Goal: Task Accomplishment & Management: Use online tool/utility

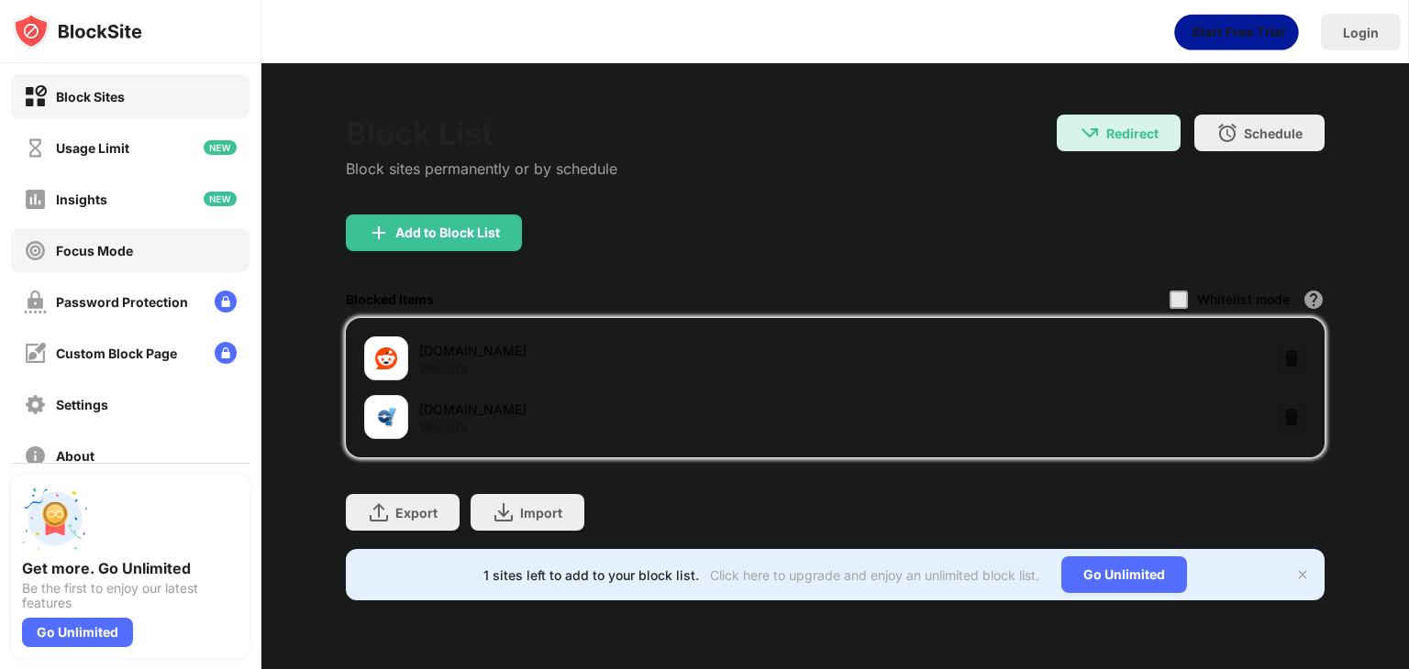
scroll to position [136, 0]
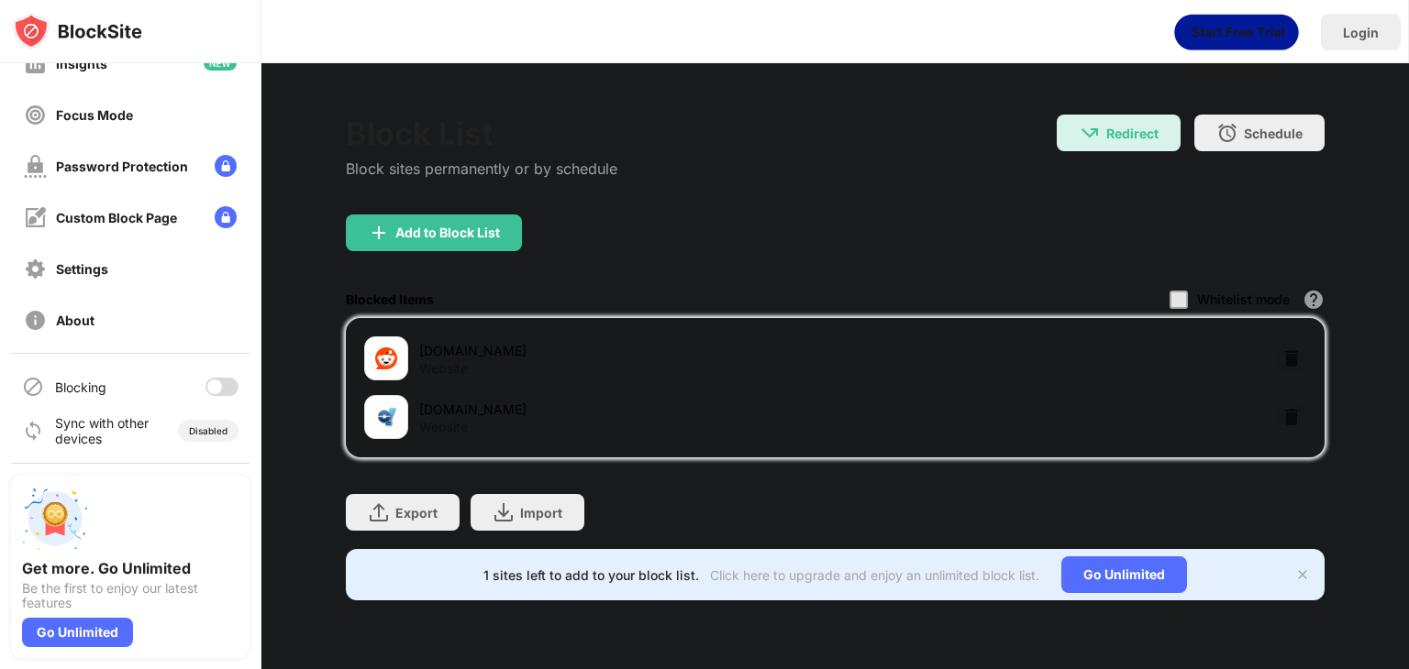
click at [205, 378] on div at bounding box center [221, 387] width 33 height 18
click at [426, 232] on div "Add to Block List" at bounding box center [447, 233] width 105 height 15
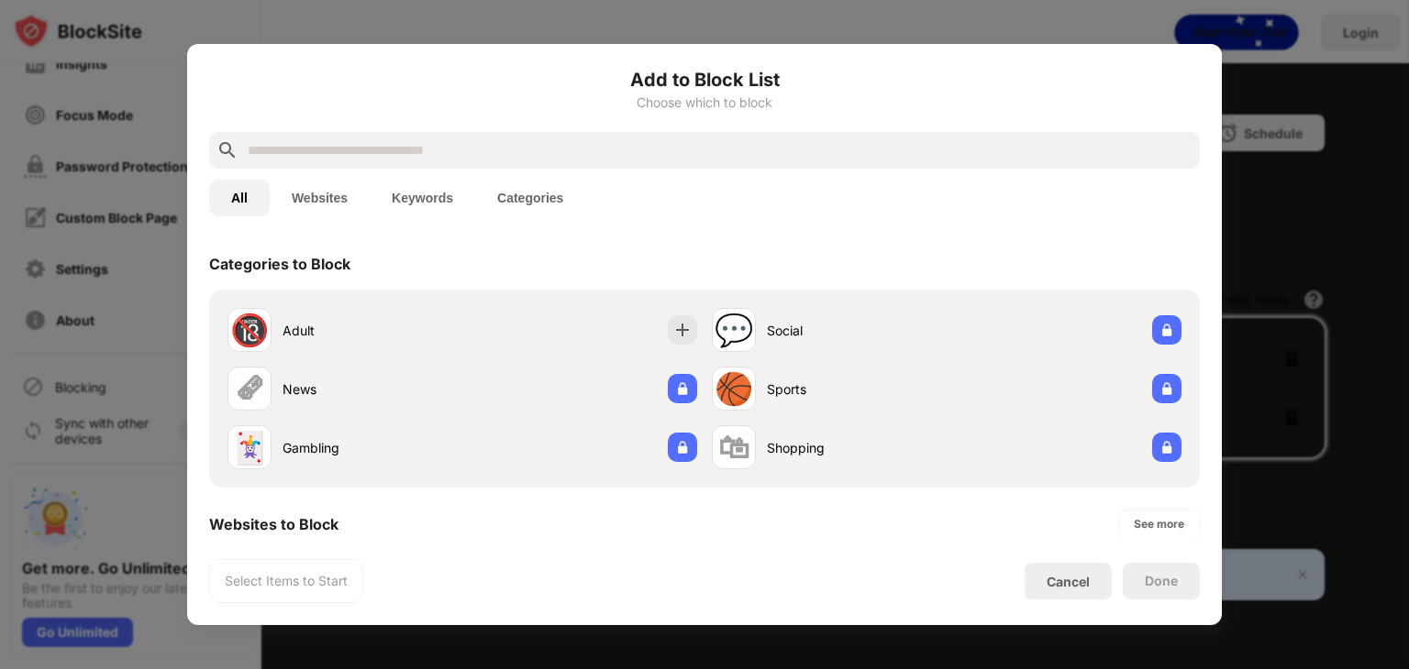
click at [407, 158] on input "text" at bounding box center [719, 150] width 946 height 22
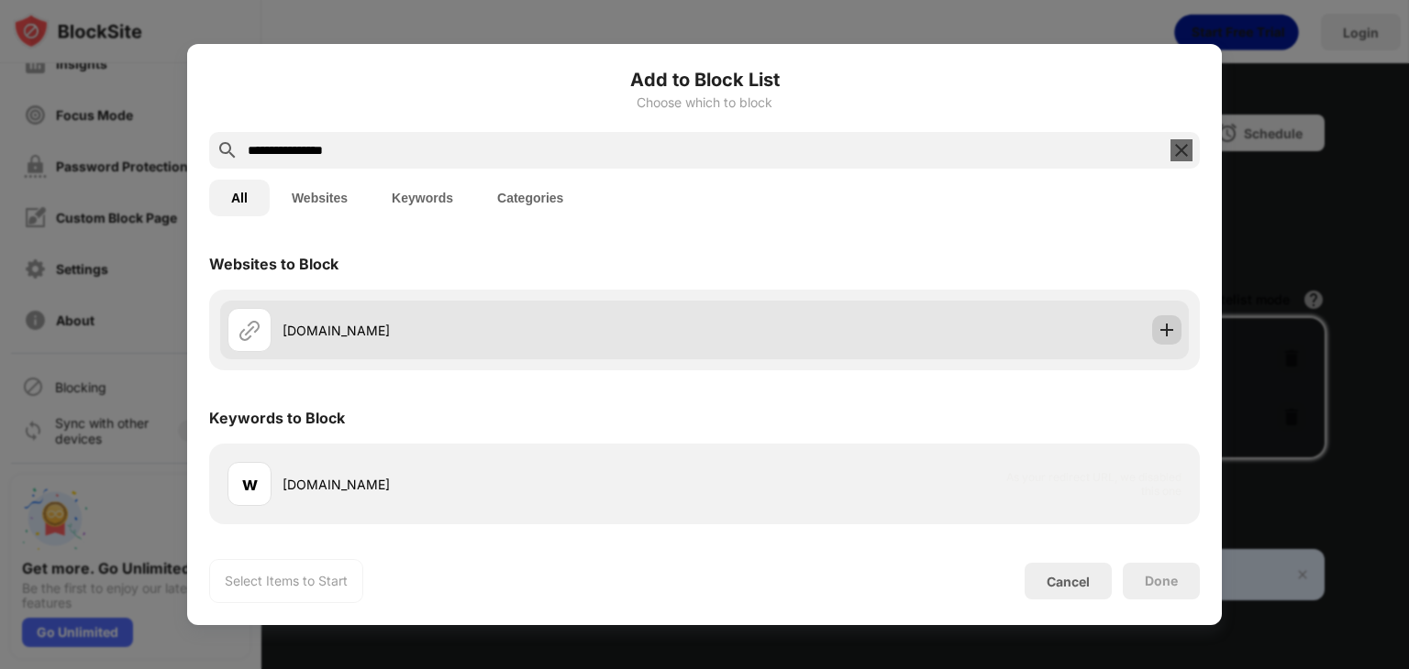
type input "**********"
click at [1174, 329] on img at bounding box center [1166, 330] width 18 height 18
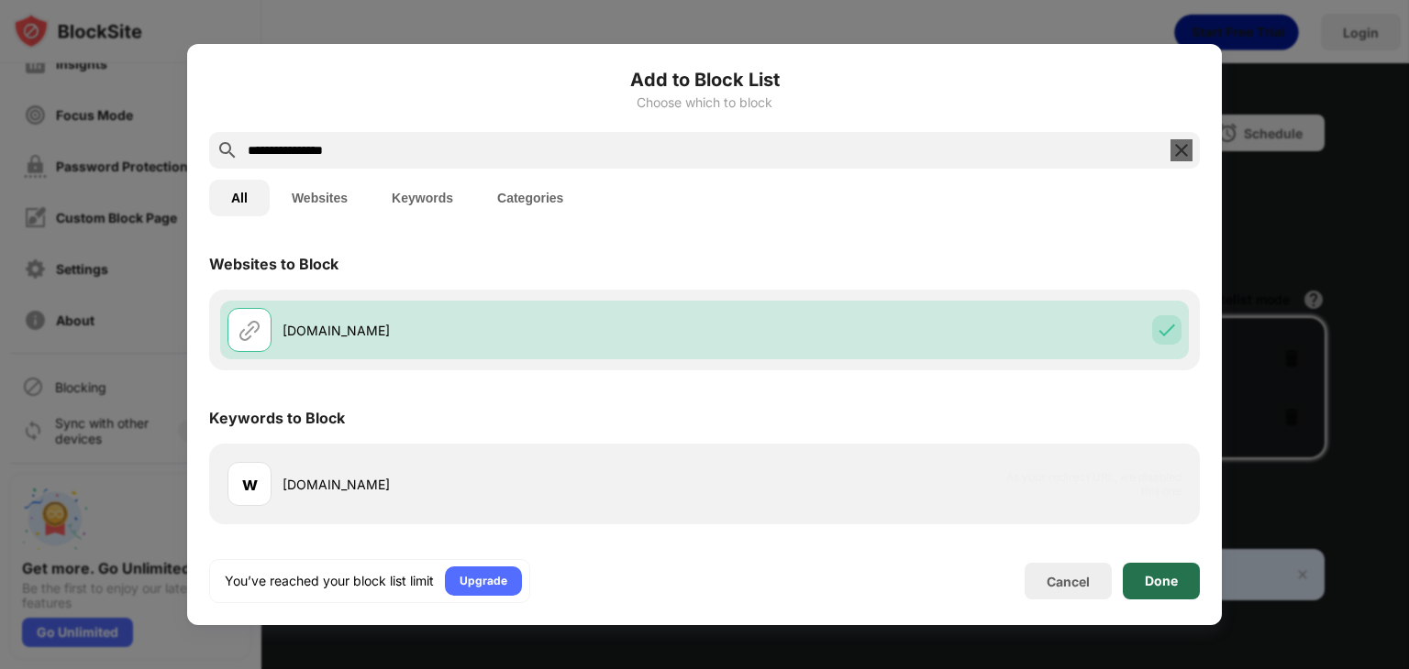
click at [1184, 589] on div "Done" at bounding box center [1160, 581] width 77 height 37
